Goal: Information Seeking & Learning: Learn about a topic

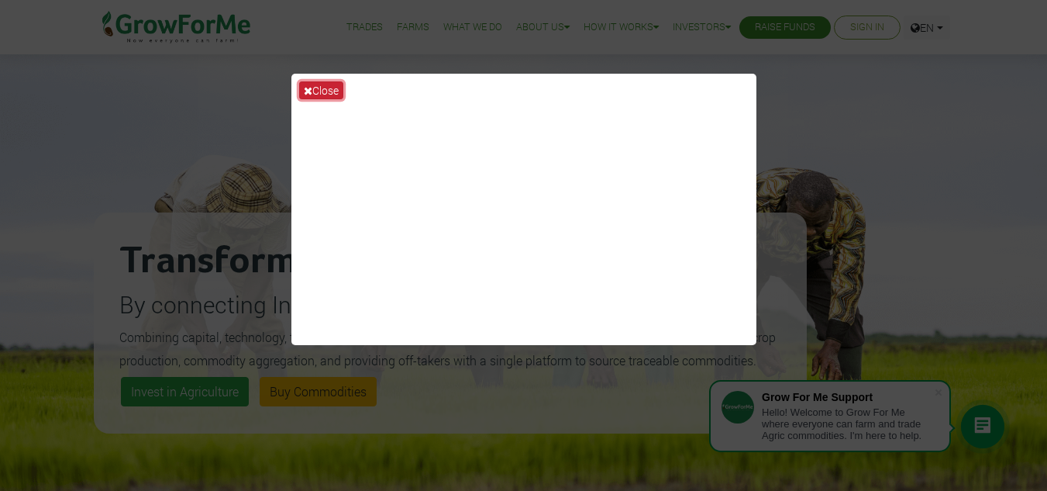
click at [332, 91] on button "Close" at bounding box center [321, 90] width 44 height 18
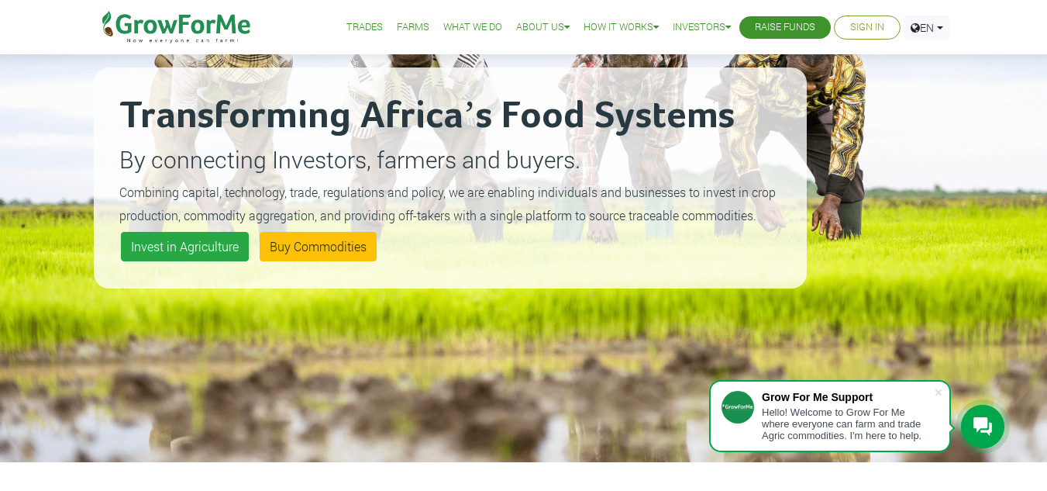
scroll to position [138, 0]
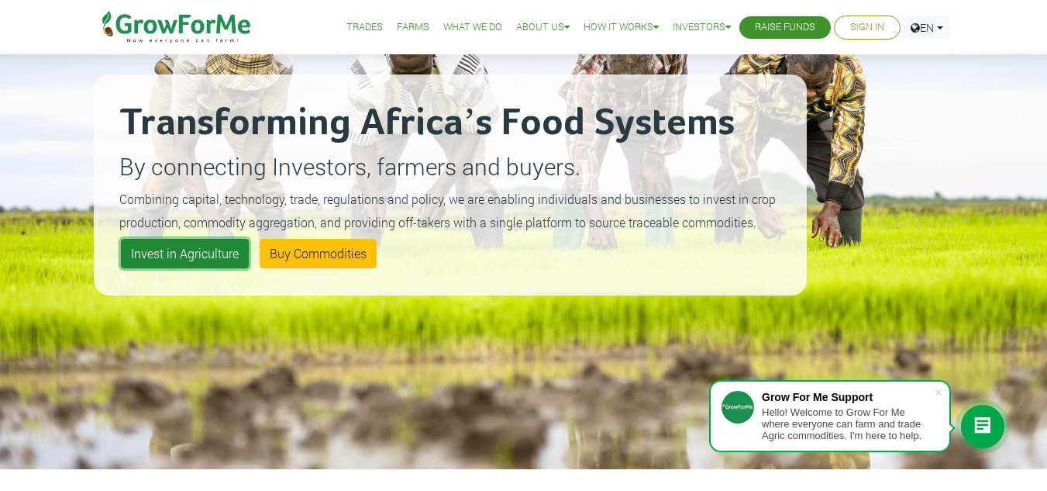
click at [157, 250] on link "Invest in Agriculture" at bounding box center [185, 253] width 128 height 29
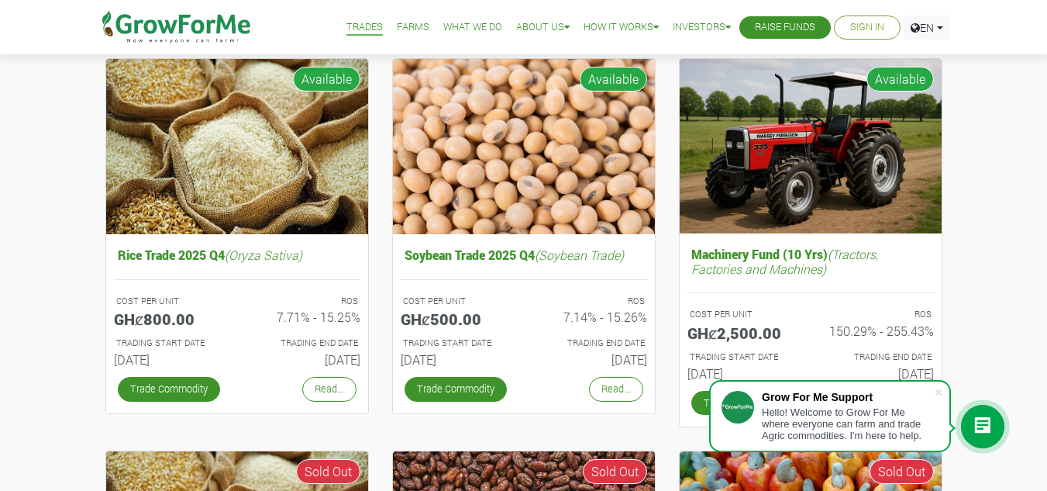
scroll to position [559, 0]
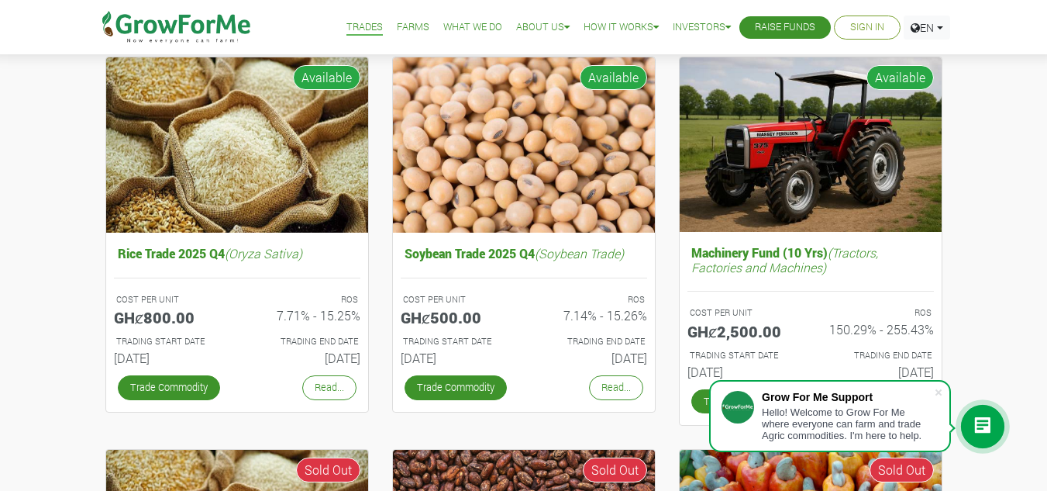
click at [1039, 342] on div "Cocoa/Shearnut Trade 2025 Q4 (Cocoa Trade) COST PER UNIT GHȼ1,550.00 ROS 8.93% …" at bounding box center [523, 383] width 1047 height 1487
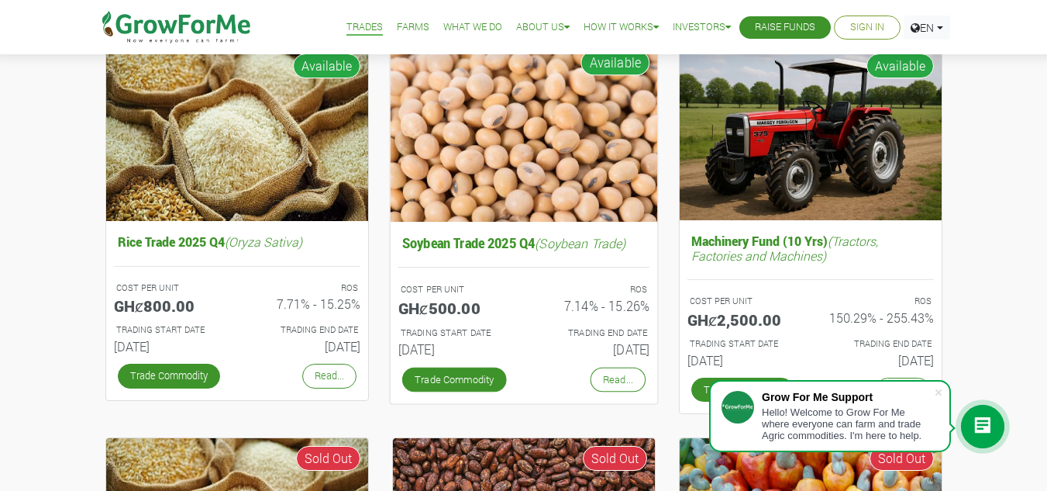
scroll to position [570, 0]
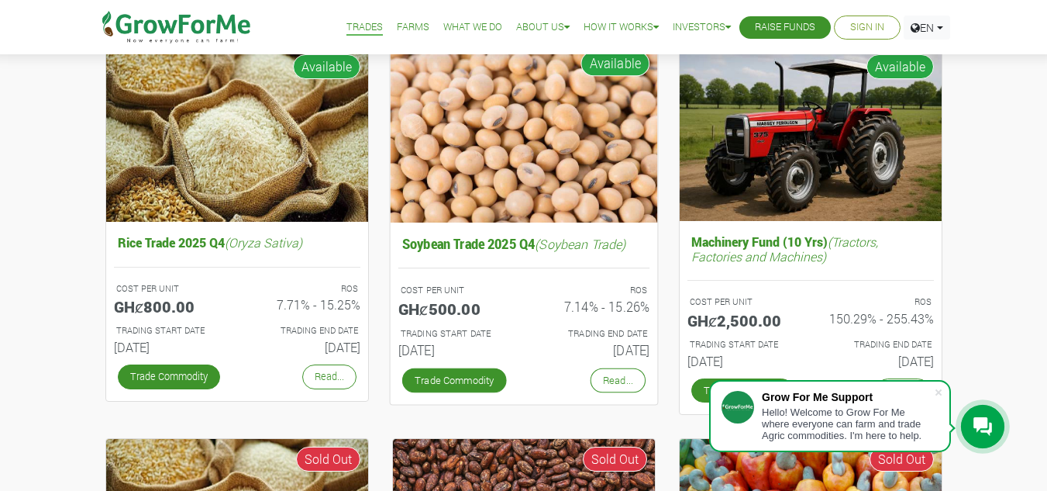
click at [524, 303] on div "ROS 7.14% - 15.26%" at bounding box center [592, 302] width 137 height 43
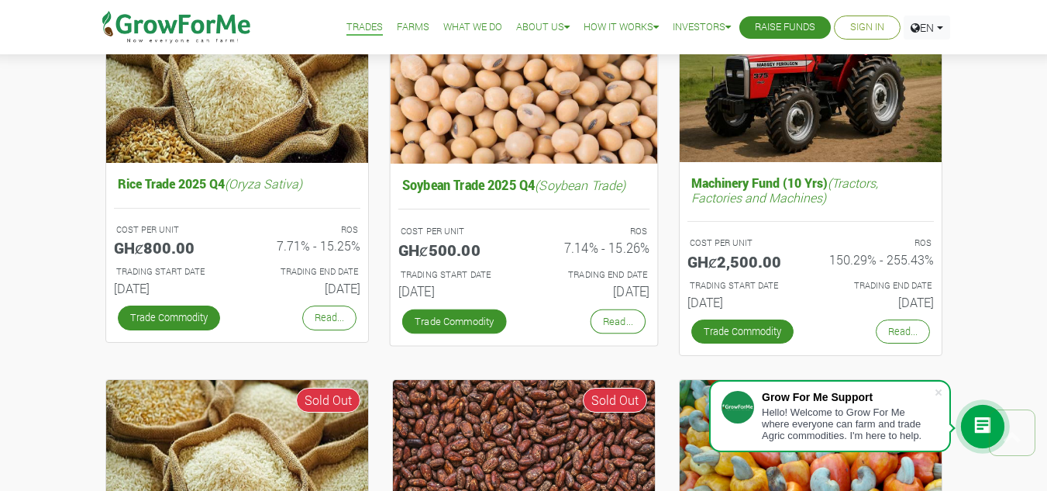
scroll to position [629, 0]
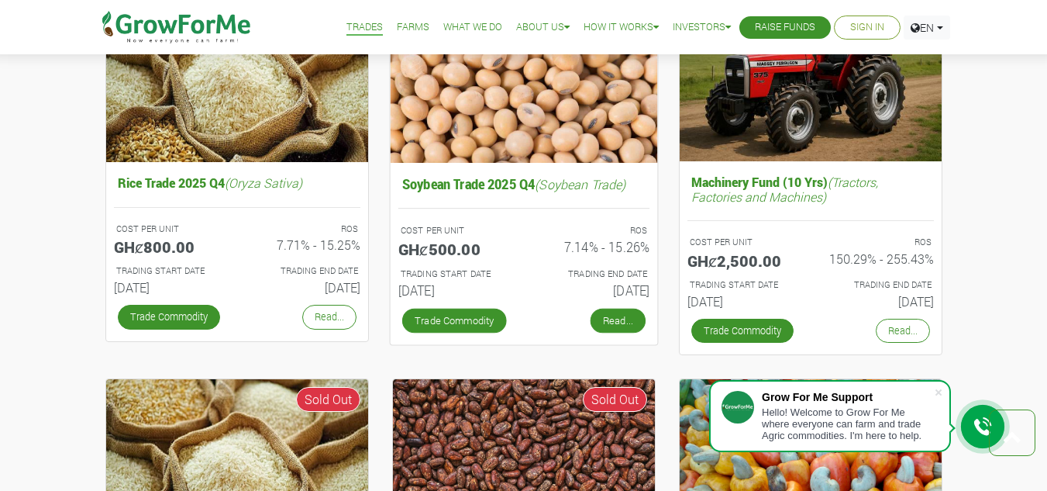
click at [622, 316] on link "Read..." at bounding box center [617, 320] width 55 height 25
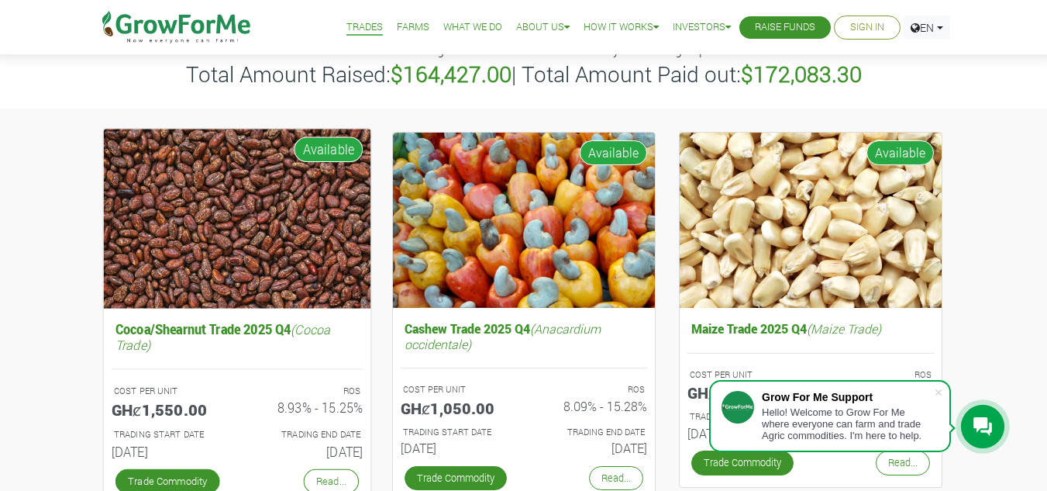
scroll to position [0, 0]
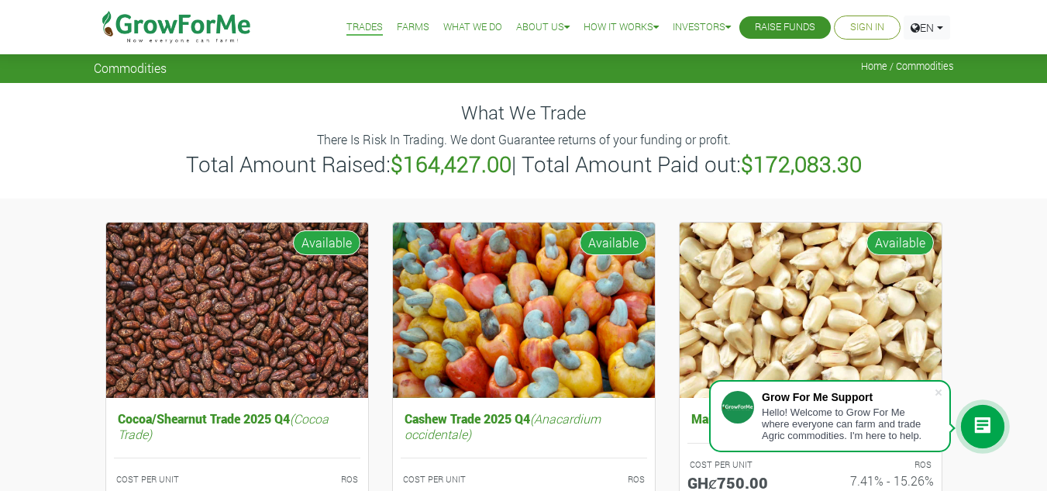
click at [1005, 129] on div "What We Trade There Is Risk In Trading. We dont Guarantee returns of your fundi…" at bounding box center [523, 140] width 1047 height 115
click at [398, 28] on link "Farms" at bounding box center [413, 27] width 33 height 16
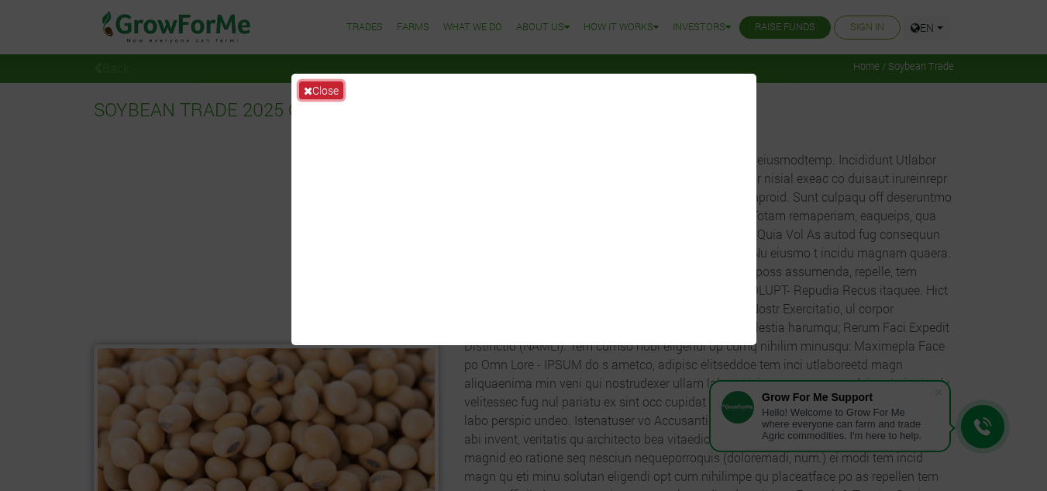
click at [312, 95] on button "Close" at bounding box center [321, 90] width 44 height 18
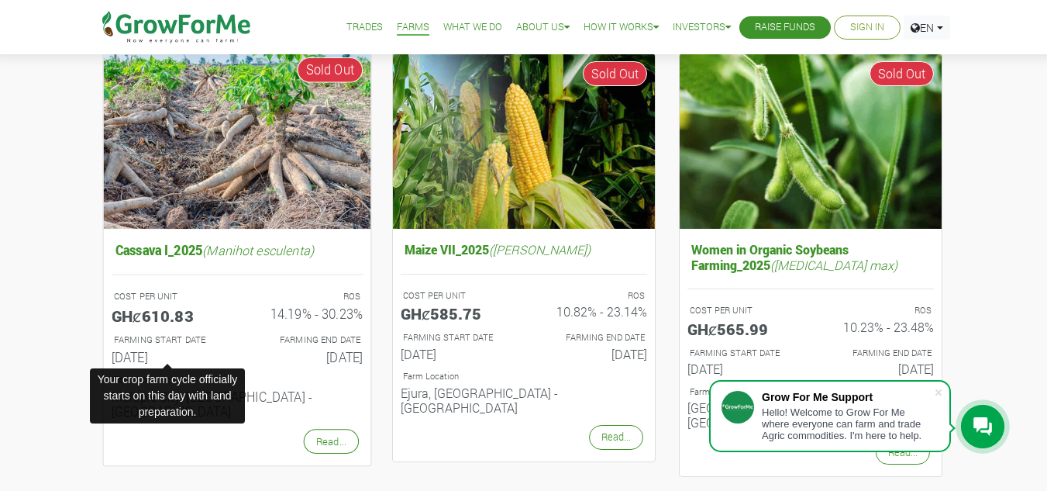
scroll to position [170, 0]
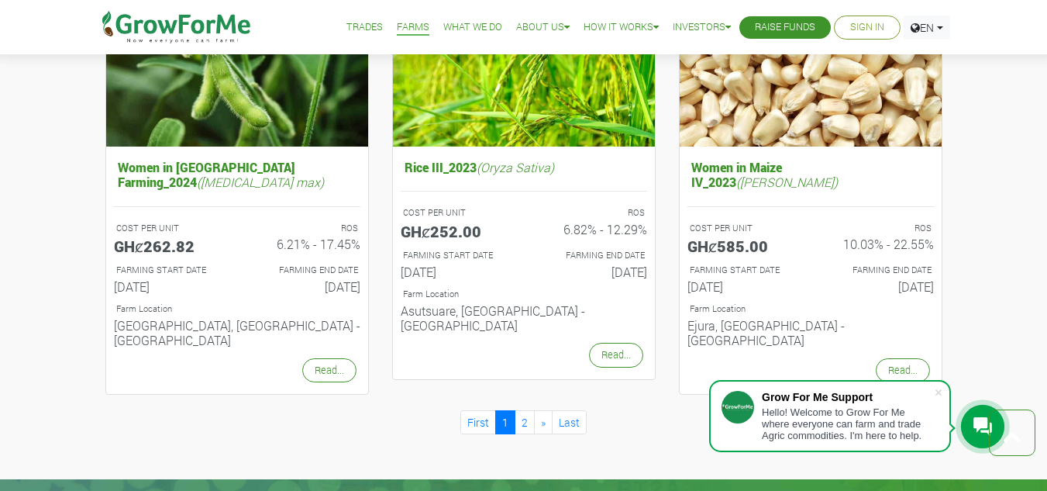
scroll to position [1594, 0]
click at [520, 409] on link "2" at bounding box center [525, 421] width 20 height 24
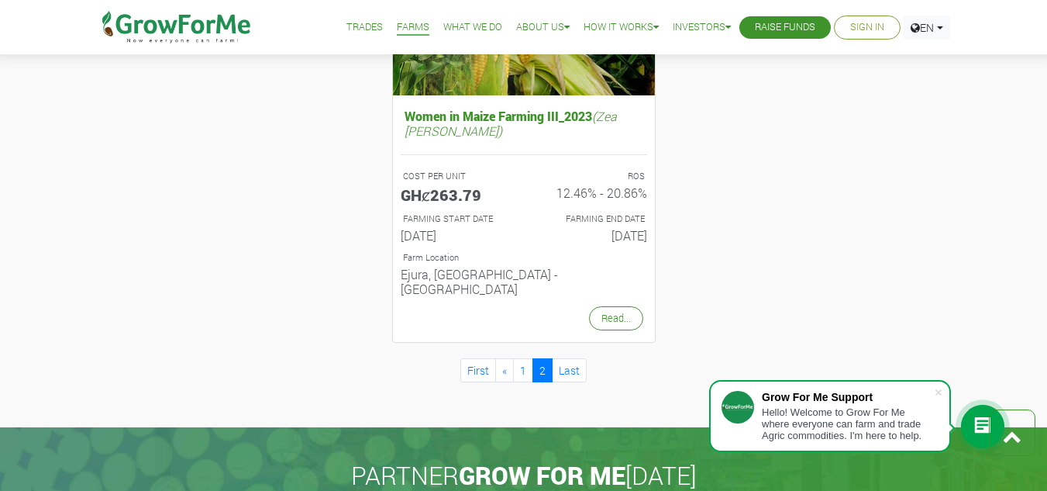
scroll to position [755, 0]
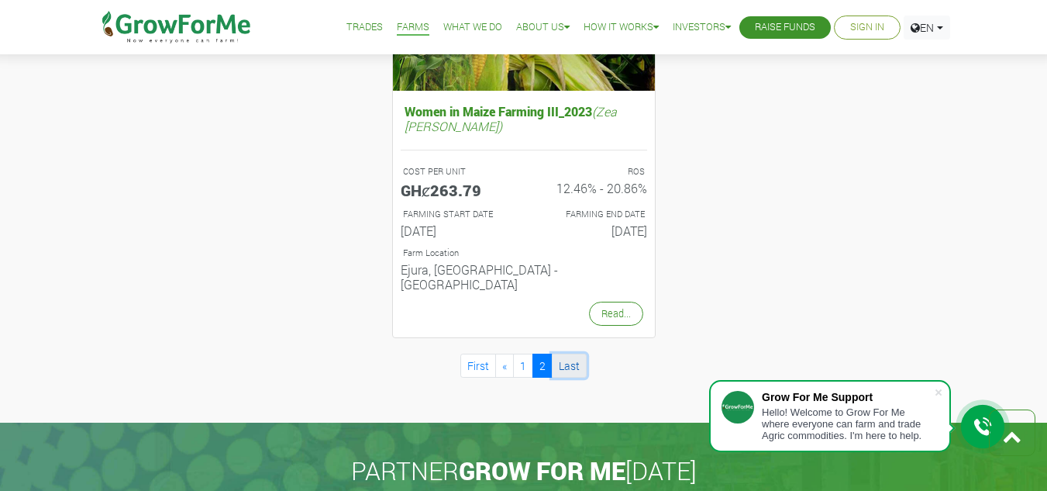
click at [571, 353] on link "Last" at bounding box center [569, 365] width 35 height 24
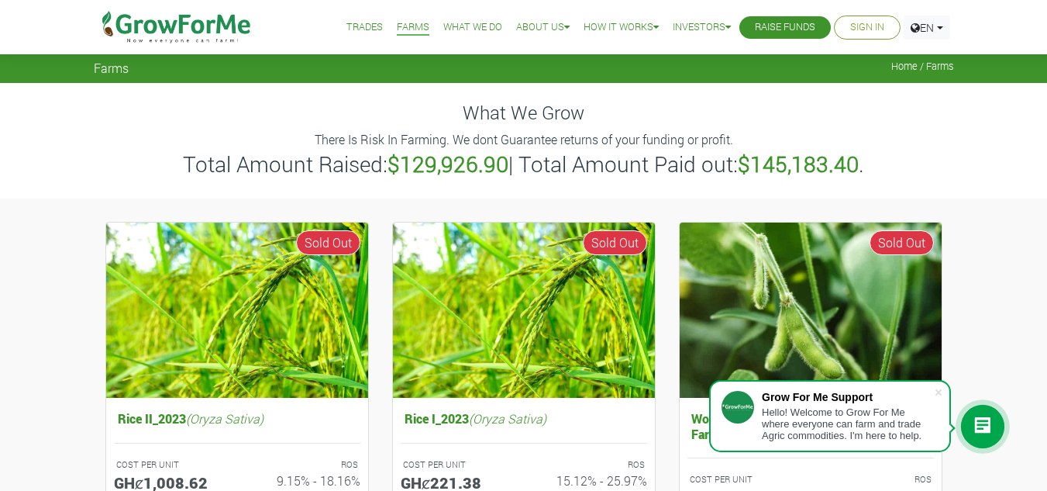
click at [361, 19] on li "Trades" at bounding box center [364, 27] width 47 height 55
click at [361, 21] on link "Trades" at bounding box center [364, 27] width 36 height 16
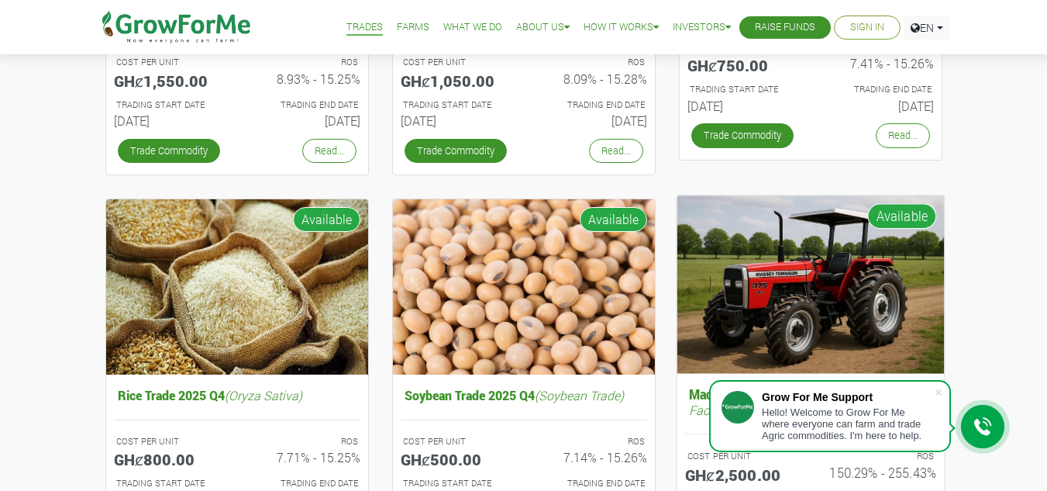
scroll to position [408, 0]
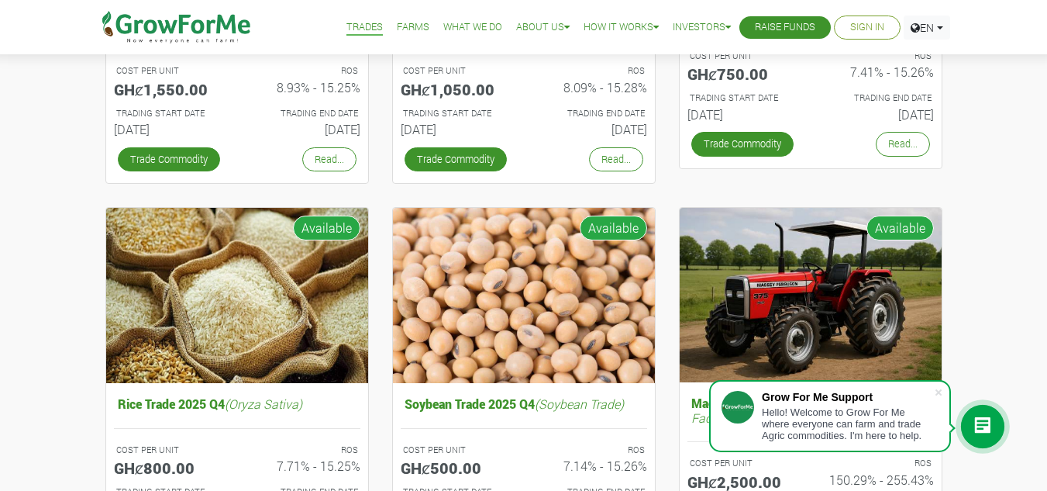
click at [253, 46] on img at bounding box center [177, 27] width 159 height 54
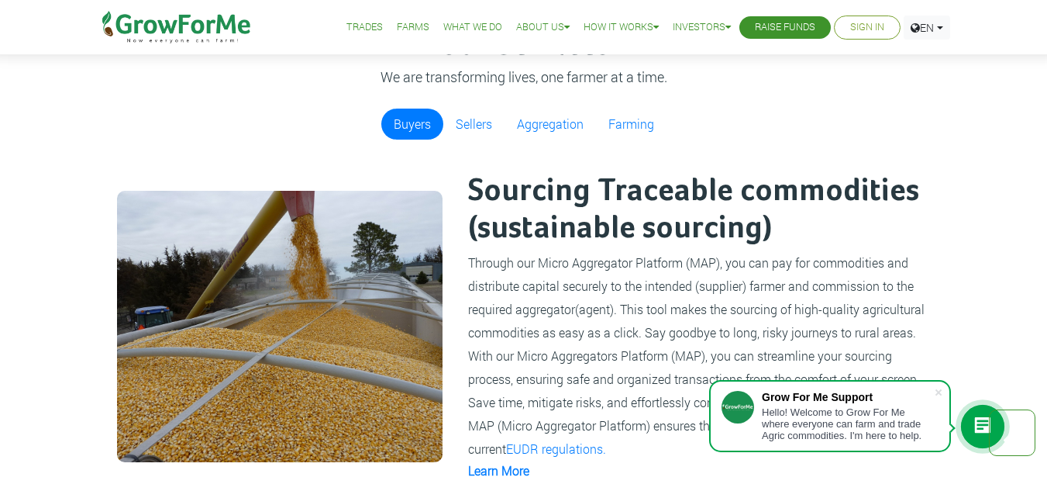
scroll to position [946, 0]
click at [467, 124] on link "Sellers" at bounding box center [473, 124] width 61 height 31
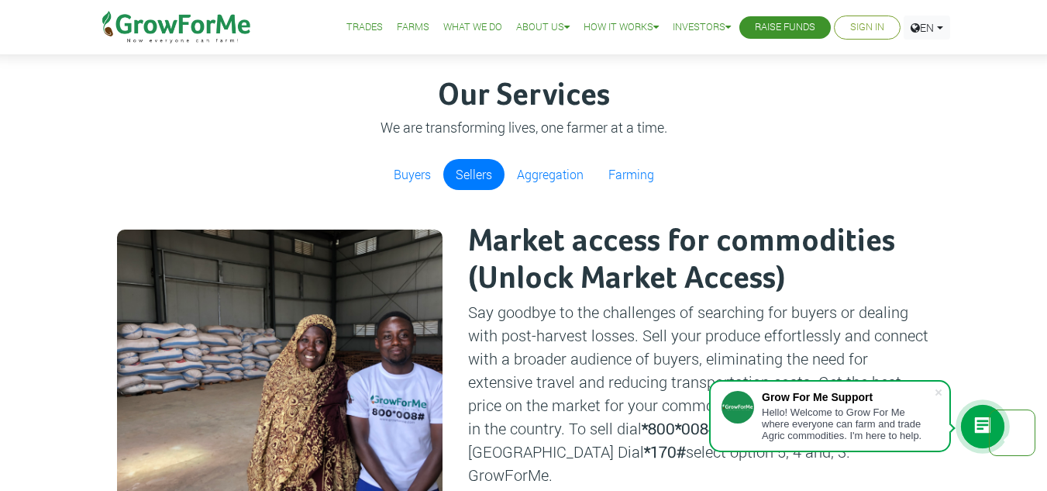
scroll to position [894, 0]
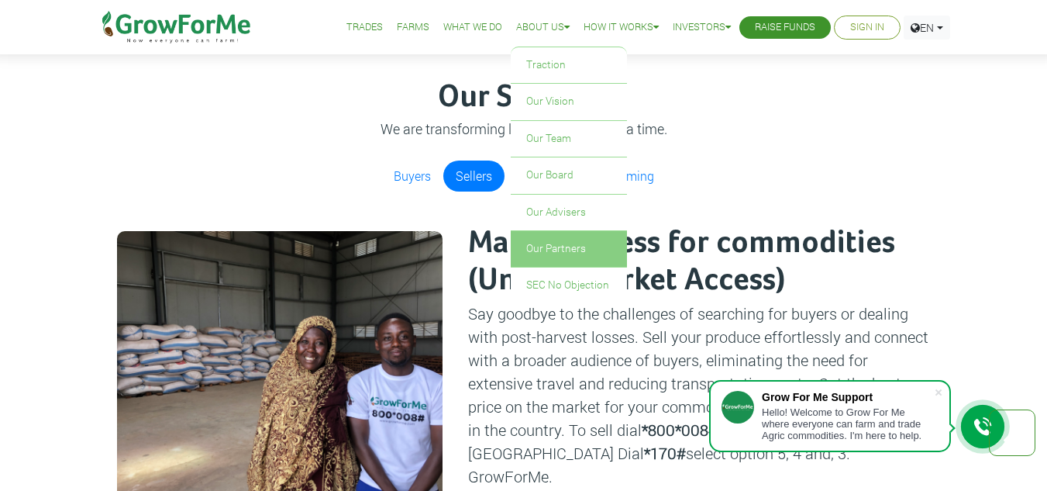
click at [555, 249] on link "Our Partners" at bounding box center [569, 249] width 116 height 36
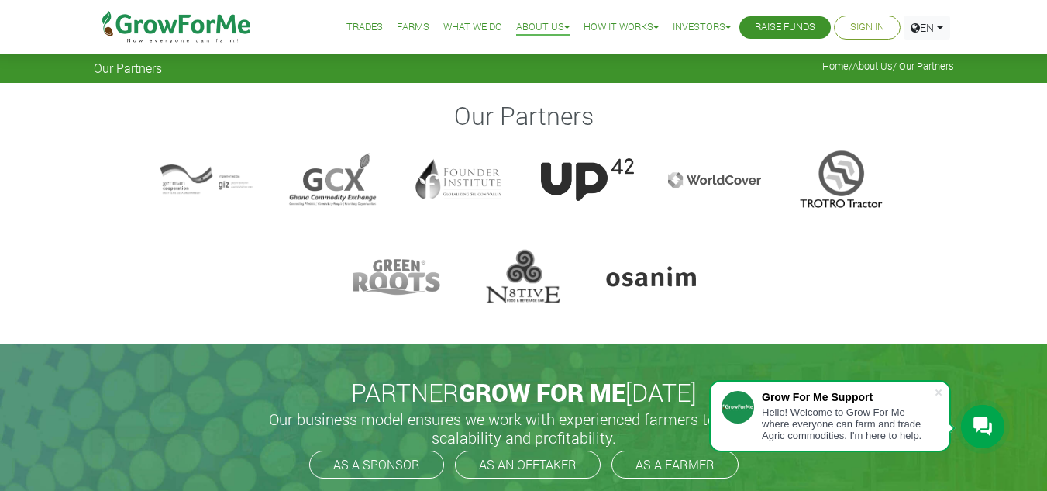
click at [746, 130] on h2 "Our Partners" at bounding box center [524, 115] width 856 height 29
click at [397, 25] on link "Farms" at bounding box center [413, 27] width 33 height 16
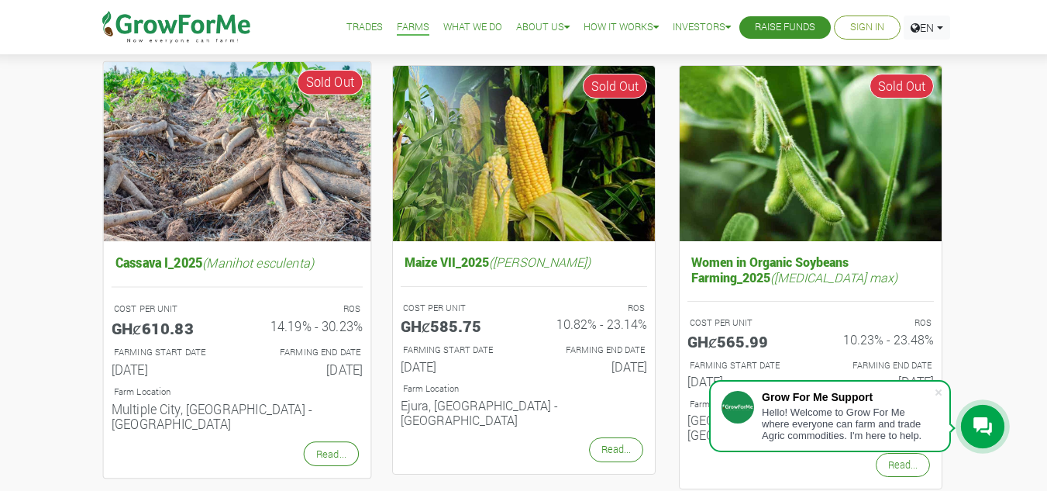
scroll to position [157, 0]
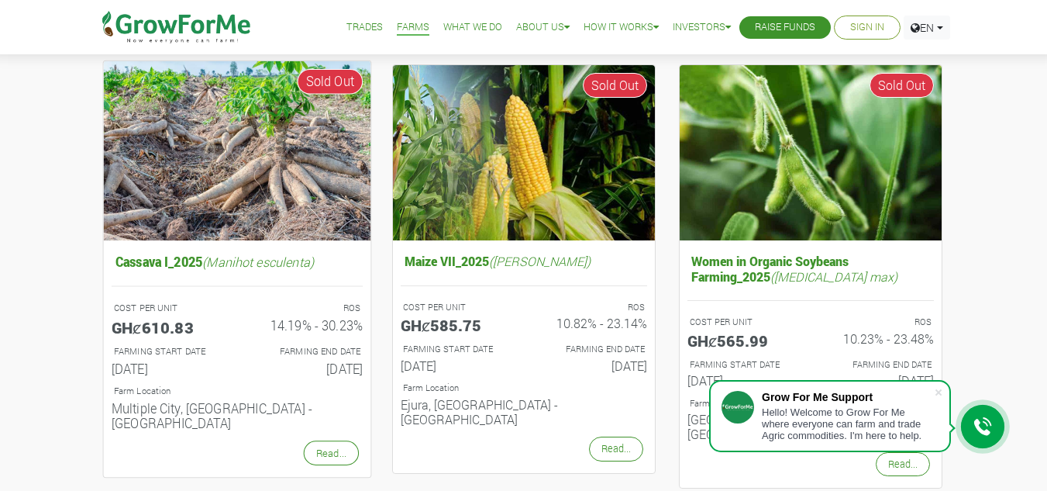
click at [277, 252] on h5 "Cassava I_2025 (Manihot esculenta)" at bounding box center [236, 261] width 251 height 23
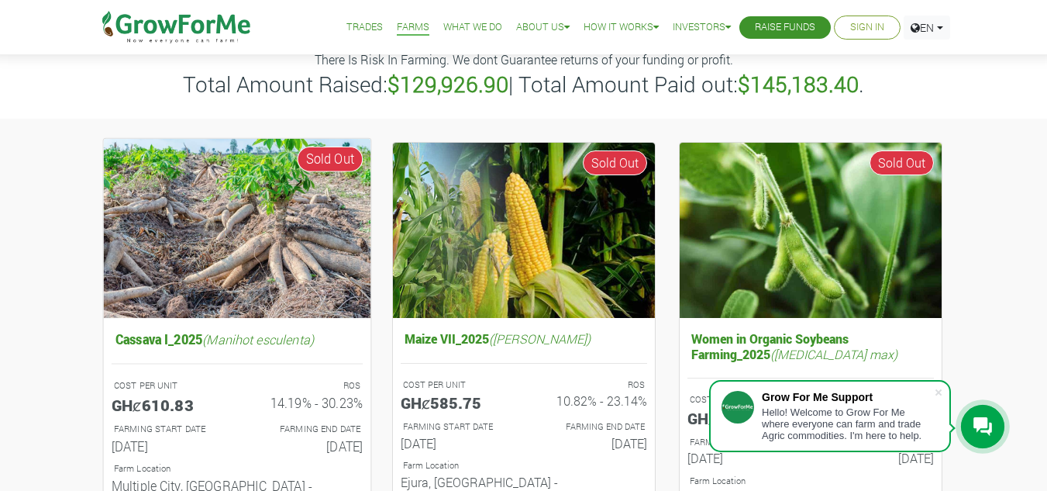
scroll to position [0, 0]
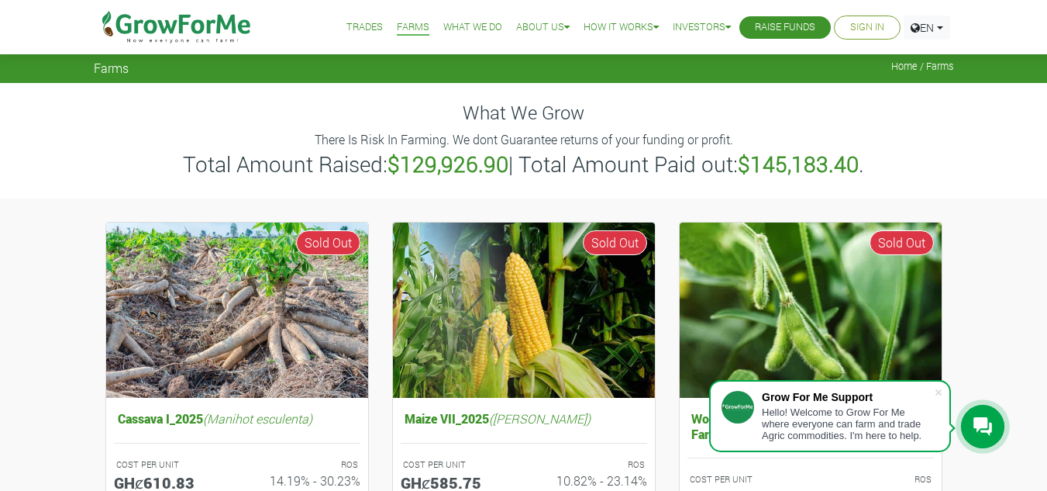
click at [346, 32] on link "Trades" at bounding box center [364, 27] width 36 height 16
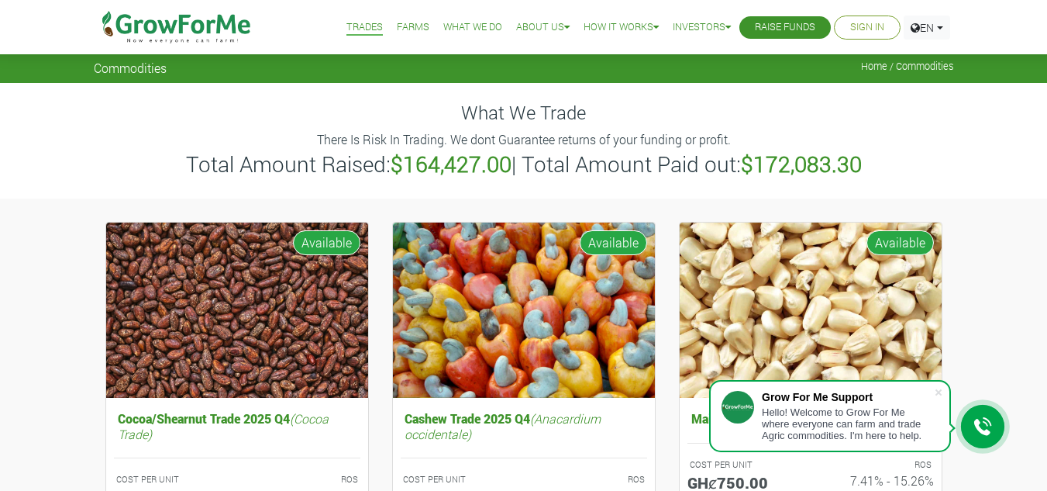
click at [169, 27] on img at bounding box center [177, 27] width 159 height 54
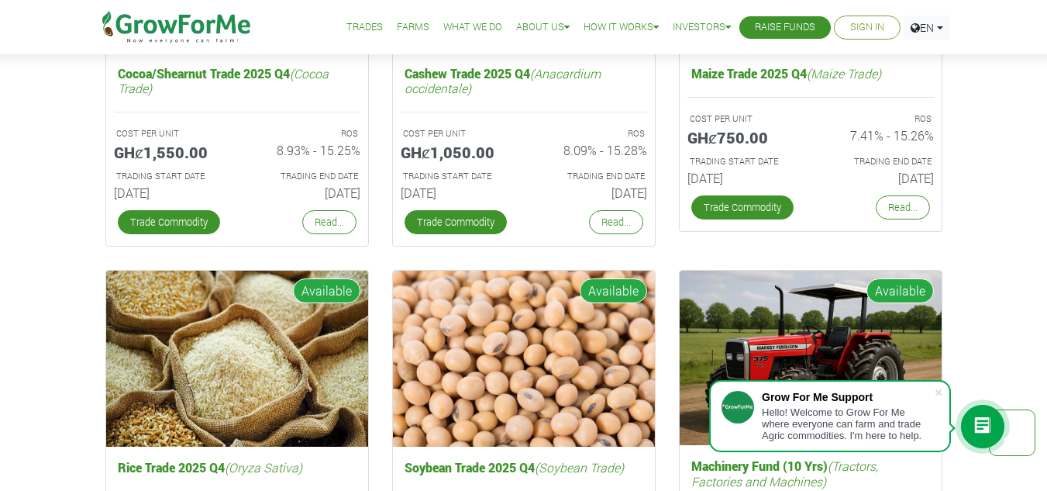
scroll to position [2258, 0]
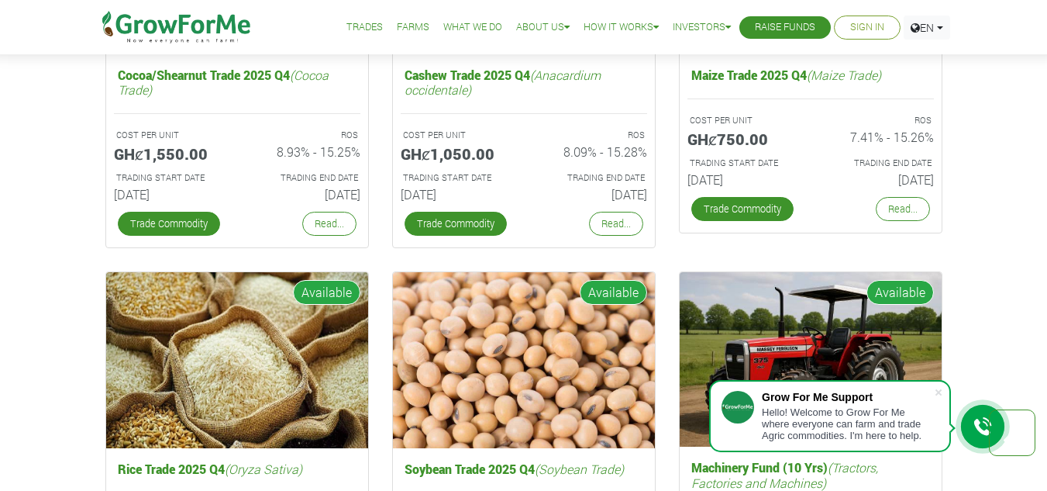
click at [39, 126] on div "Fund Campaigns with Grow For Me We work very hard to ensure good ROS Cocoa/Shea…" at bounding box center [523, 442] width 1047 height 1338
click at [36, 145] on div "Fund Campaigns with Grow For Me We work very hard to ensure good ROS Cocoa/Shea…" at bounding box center [523, 442] width 1047 height 1338
drag, startPoint x: 36, startPoint y: 145, endPoint x: 3, endPoint y: 63, distance: 88.4
click at [3, 63] on div "Fund Campaigns with Grow For Me We work very hard to ensure good ROS Cocoa/Shea…" at bounding box center [523, 442] width 1047 height 1338
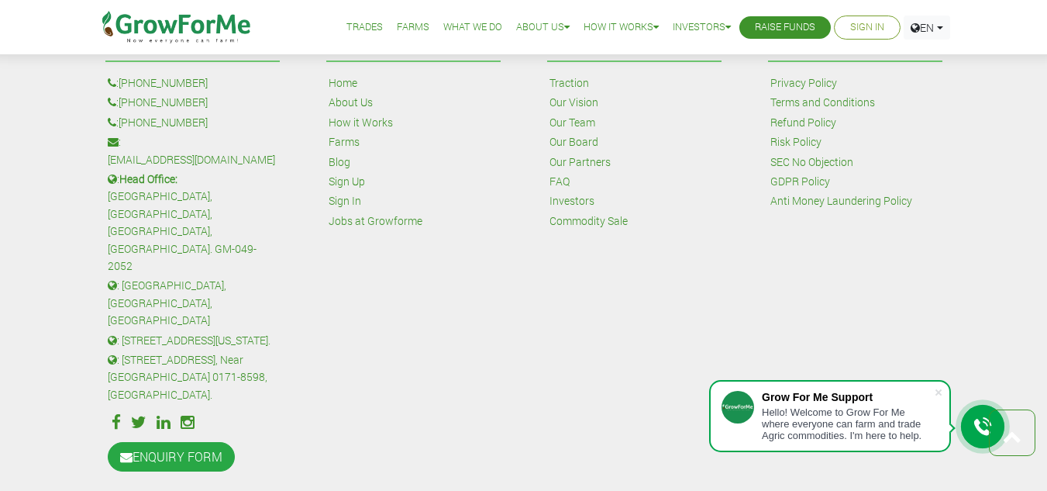
scroll to position [3708, 0]
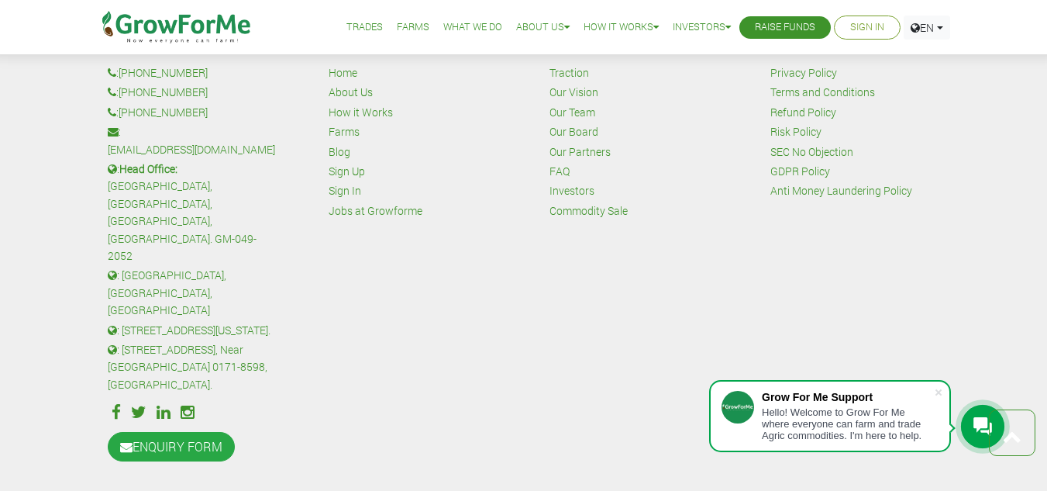
click at [321, 346] on div "Site Links: Home About Us How it Works Farms Blog Sign Up Sign In Jobs at Growf…" at bounding box center [413, 244] width 221 height 453
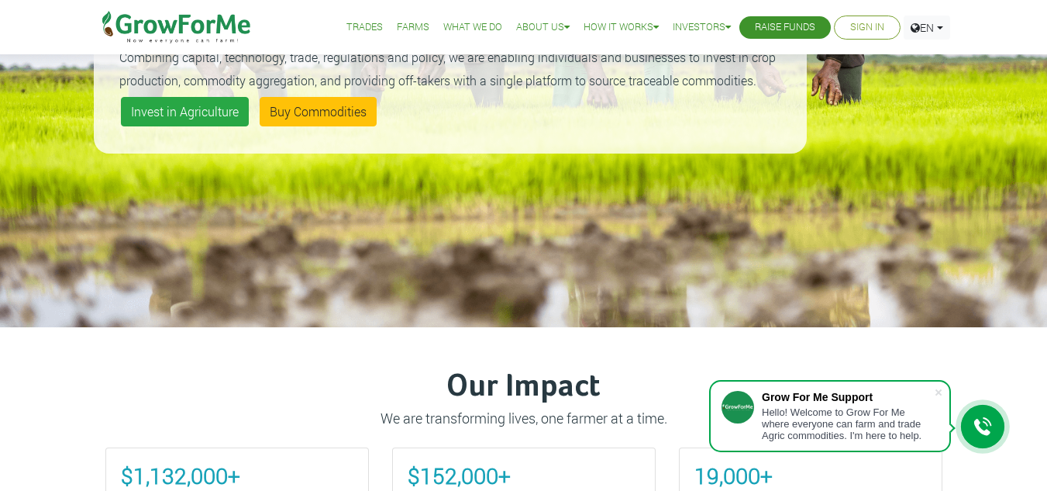
scroll to position [0, 0]
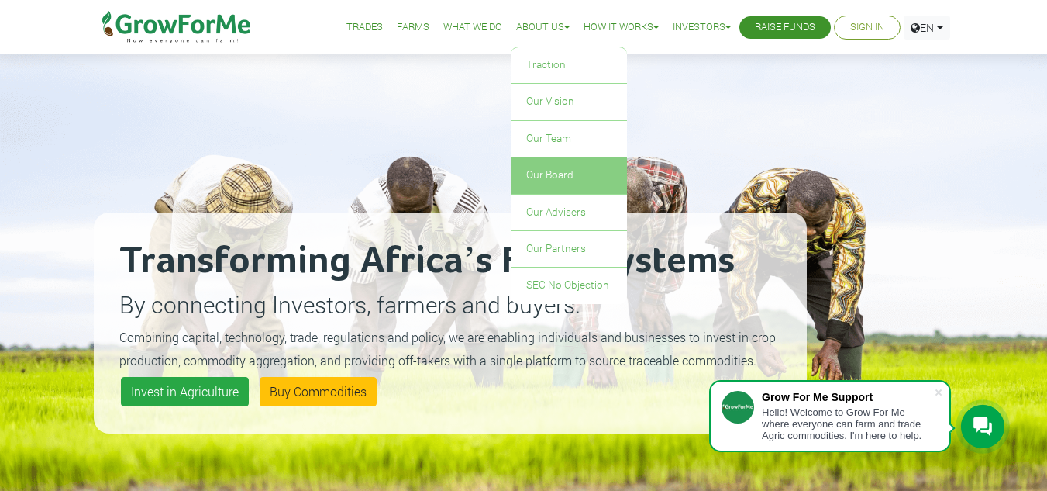
click at [543, 184] on link "Our Board" at bounding box center [569, 175] width 116 height 36
